Goal: Submit feedback/report problem

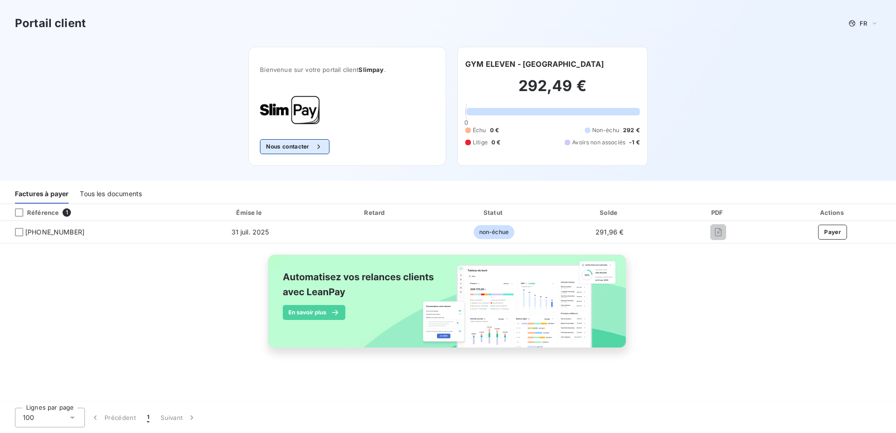
click at [274, 144] on button "Nous contacter" at bounding box center [294, 146] width 69 height 15
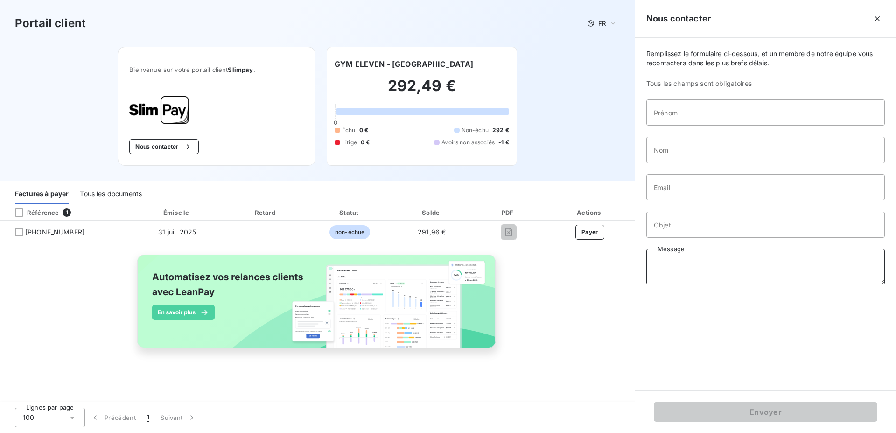
click at [688, 264] on textarea "Message" at bounding box center [765, 266] width 238 height 35
paste textarea "Bonjour, Nous ne recevons plus les factures depuis [DATE]. Merci de bien vouloi…"
type textarea "Bonjour, Nous ne recevons plus les factures depuis [DATE]. Merci de bien vouloi…"
click at [694, 214] on input "Objet" at bounding box center [765, 224] width 238 height 26
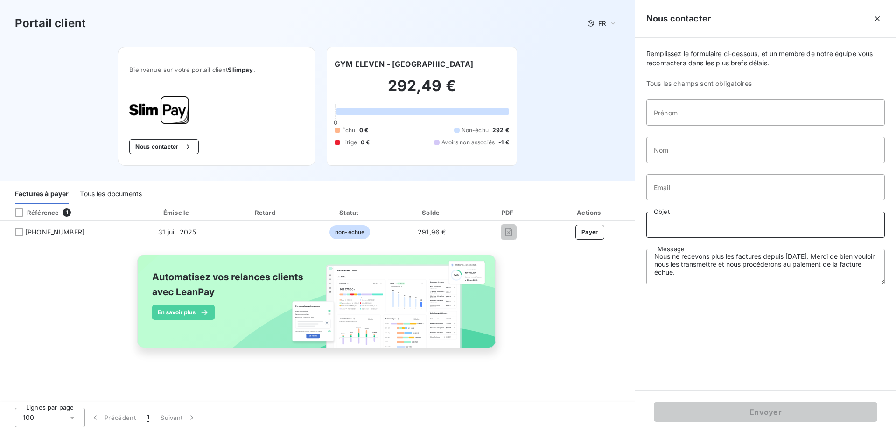
paste input "FACTURES NON PARVENUE"
type input "FACTURES NON PARVENUE"
click at [684, 187] on input "Email" at bounding box center [765, 187] width 238 height 26
type input "[EMAIL_ADDRESS][DOMAIN_NAME]"
click at [684, 154] on input "Nom" at bounding box center [765, 150] width 238 height 26
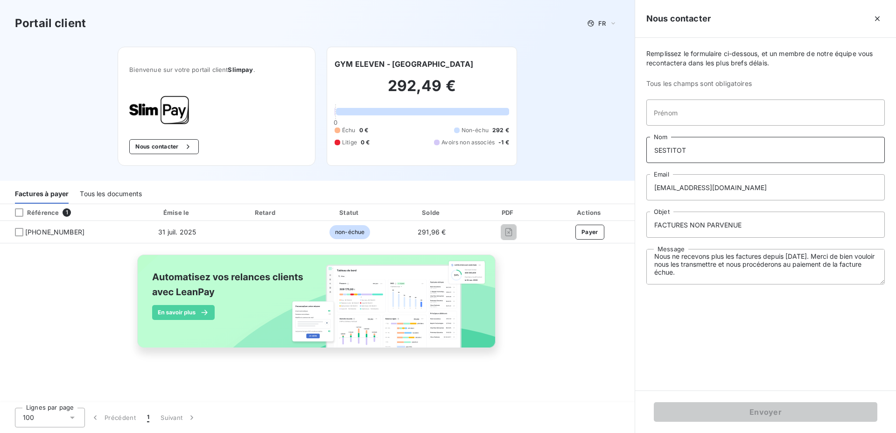
type input "SESTITOT"
click at [672, 118] on input "Prénom" at bounding box center [765, 112] width 238 height 26
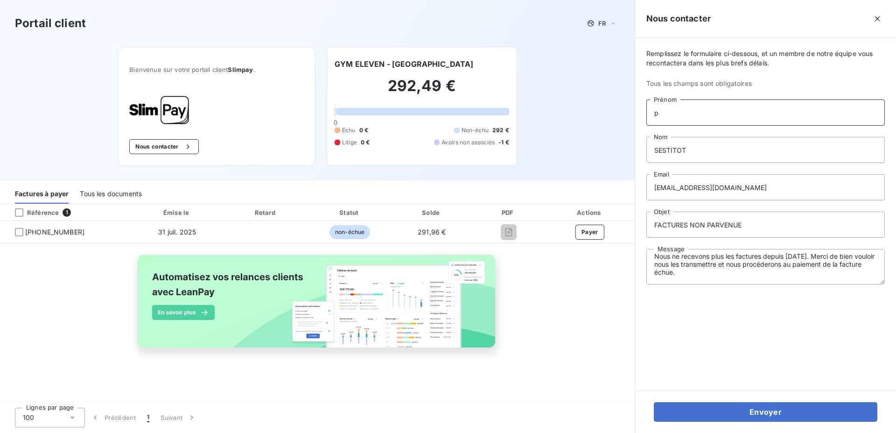
type input "[PERSON_NAME]"
